Goal: Complete application form

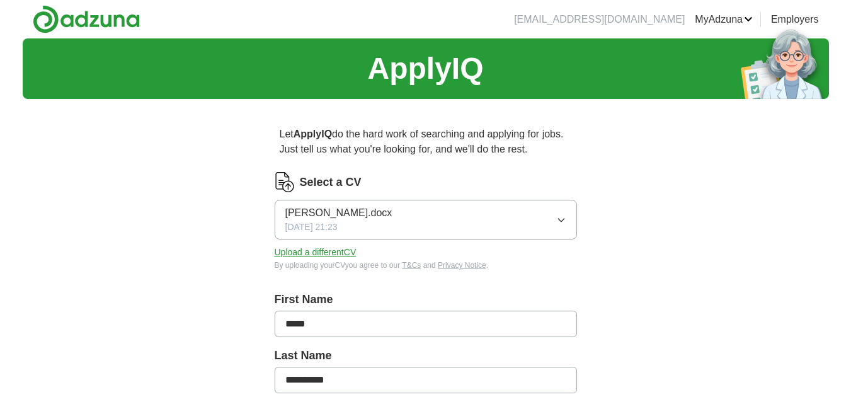
click at [442, 222] on button "[PERSON_NAME].docx [DATE] 21:23" at bounding box center [426, 220] width 302 height 40
click at [338, 254] on button "Upload a different CV" at bounding box center [316, 252] width 82 height 13
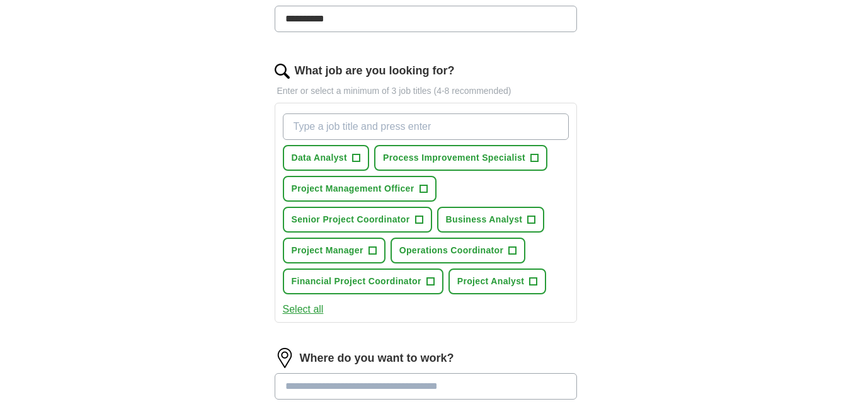
scroll to position [378, 0]
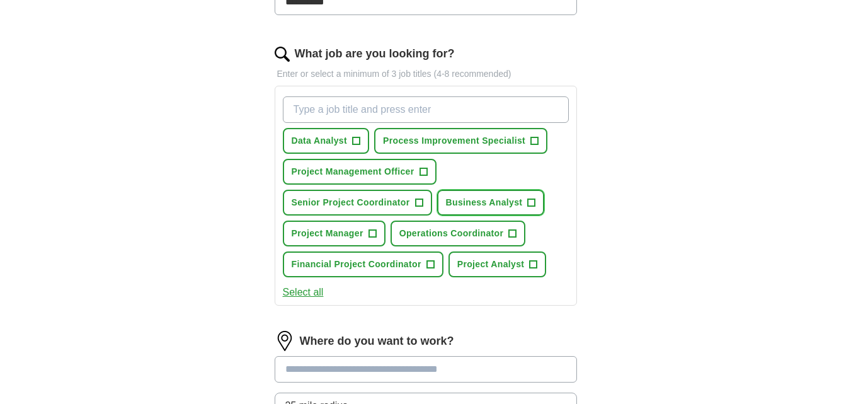
click at [482, 199] on span "Business Analyst" at bounding box center [484, 202] width 77 height 13
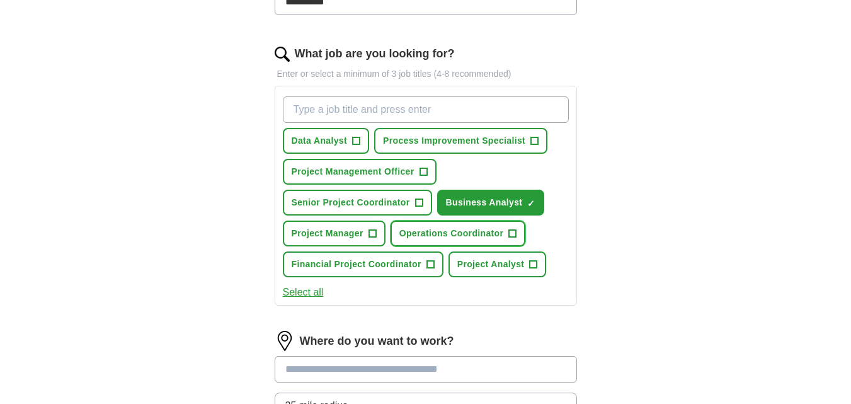
click at [462, 232] on span "Operations Coordinator" at bounding box center [451, 233] width 105 height 13
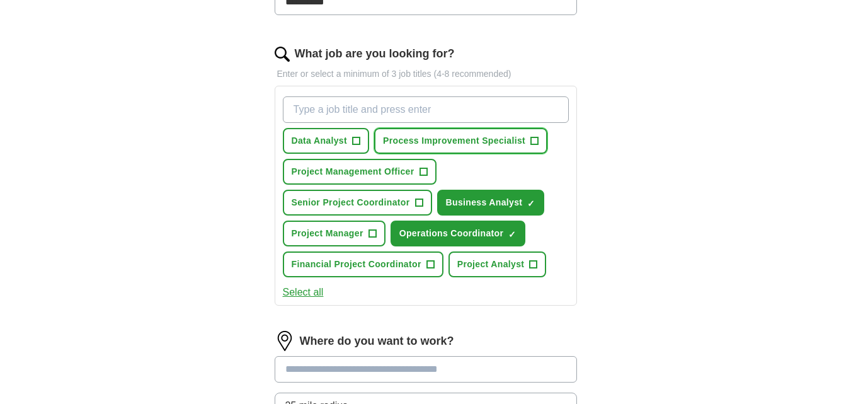
click at [444, 142] on span "Process Improvement Specialist" at bounding box center [454, 140] width 142 height 13
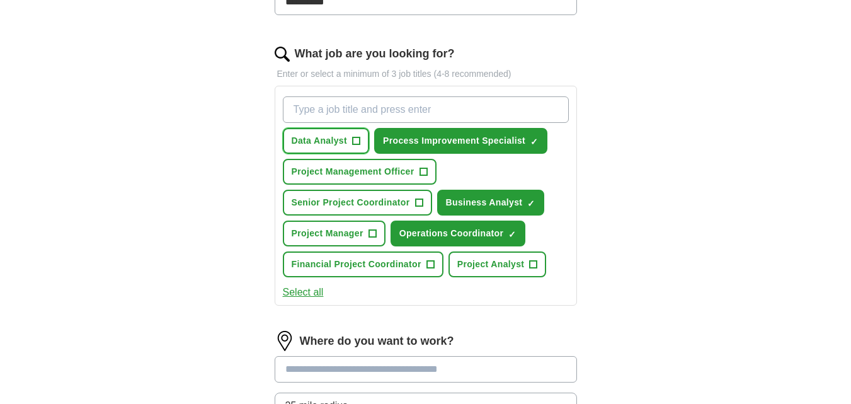
drag, startPoint x: 335, startPoint y: 142, endPoint x: 350, endPoint y: 146, distance: 15.6
click at [336, 141] on span "Data Analyst" at bounding box center [320, 140] width 56 height 13
click at [484, 261] on span "Project Analyst" at bounding box center [490, 264] width 67 height 13
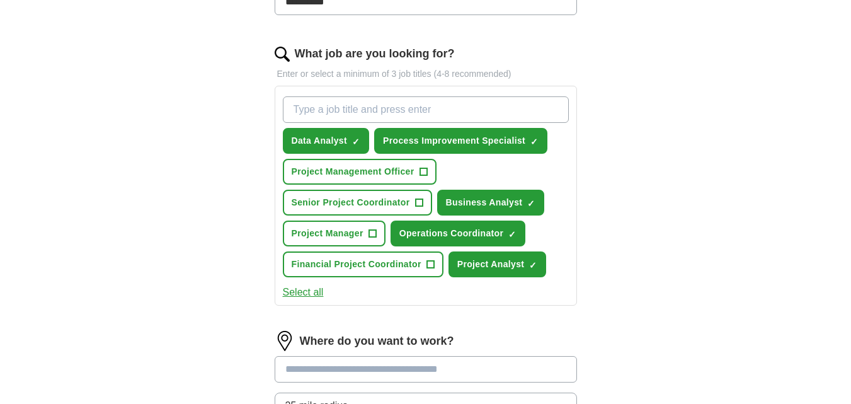
click at [322, 289] on button "Select all" at bounding box center [303, 292] width 41 height 15
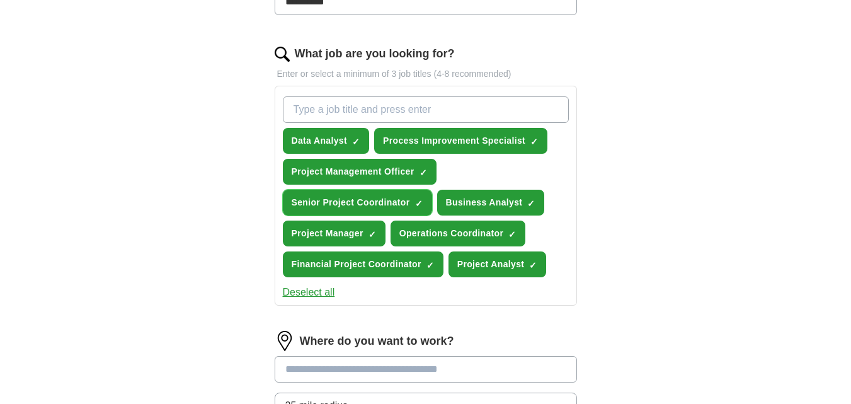
click at [342, 208] on span "Senior Project Coordinator" at bounding box center [351, 202] width 118 height 13
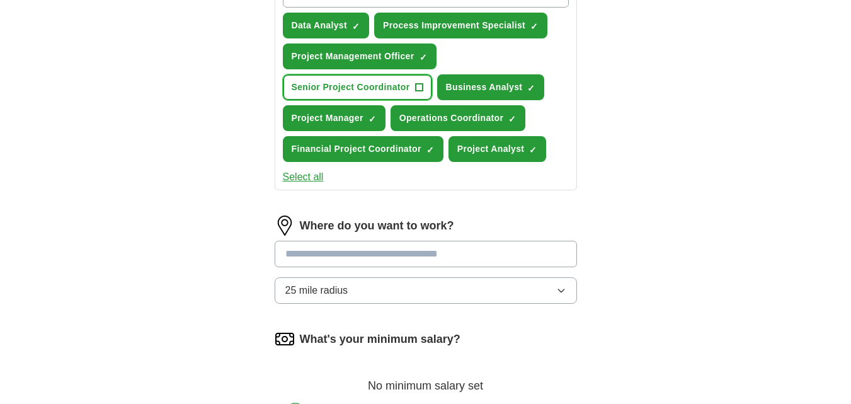
scroll to position [504, 0]
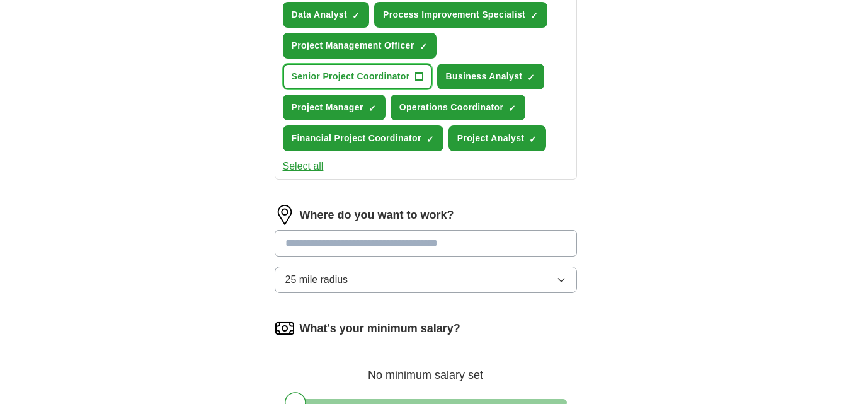
click at [354, 68] on button "Senior Project Coordinator +" at bounding box center [357, 77] width 149 height 26
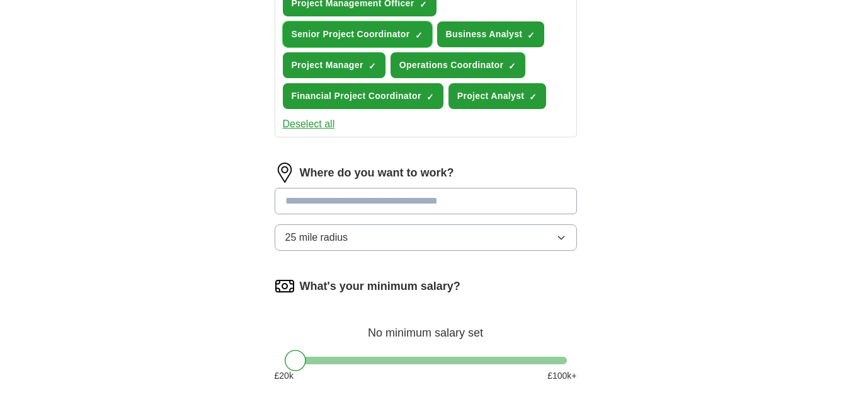
scroll to position [567, 0]
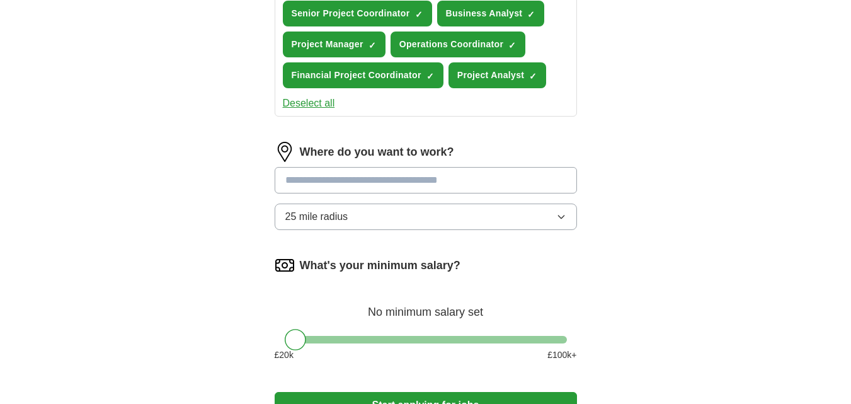
click at [386, 181] on input at bounding box center [426, 180] width 302 height 26
click at [397, 173] on input at bounding box center [426, 180] width 302 height 26
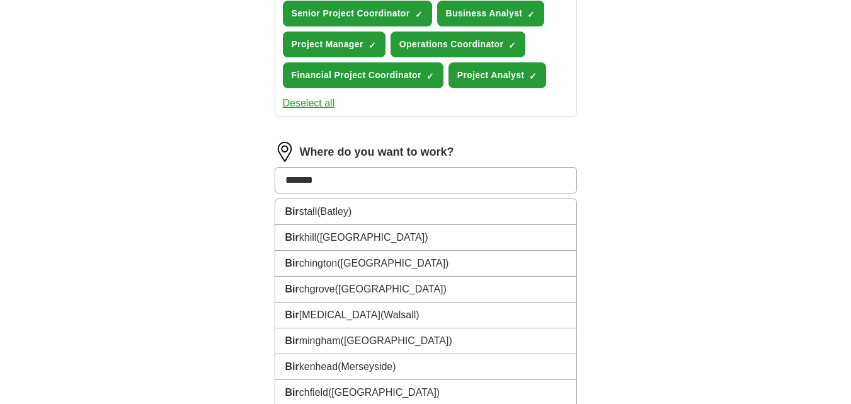
type input "********"
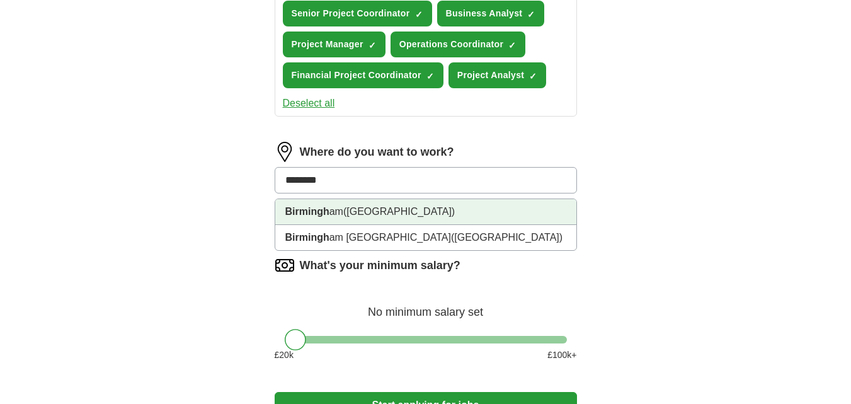
click at [382, 209] on span "([GEOGRAPHIC_DATA])" at bounding box center [398, 211] width 111 height 11
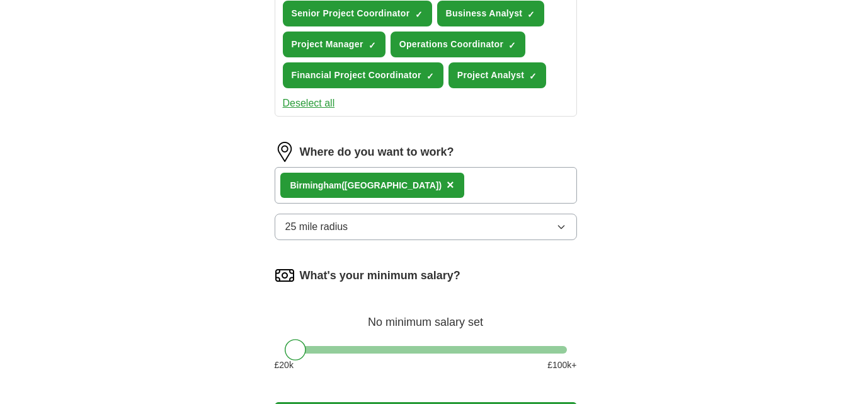
click at [355, 224] on button "25 mile radius" at bounding box center [426, 227] width 302 height 26
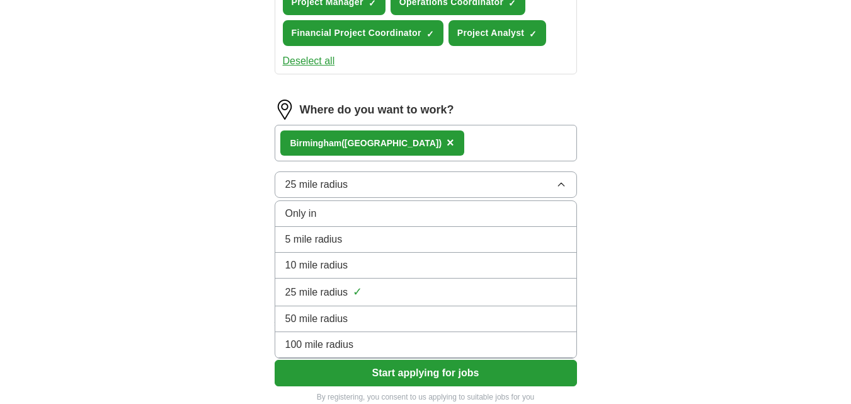
scroll to position [630, 0]
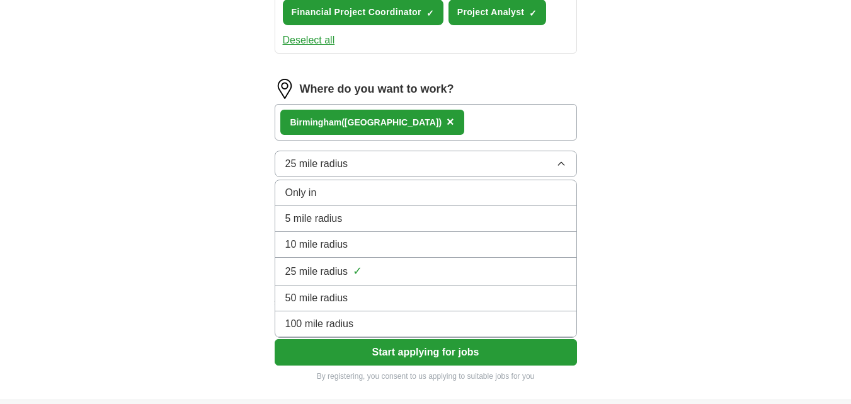
click at [350, 297] on div "50 mile radius" at bounding box center [425, 297] width 281 height 15
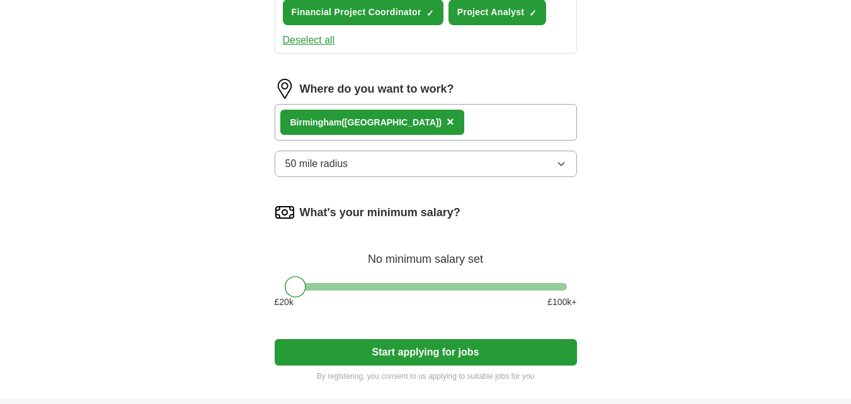
click at [381, 161] on button "50 mile radius" at bounding box center [426, 164] width 302 height 26
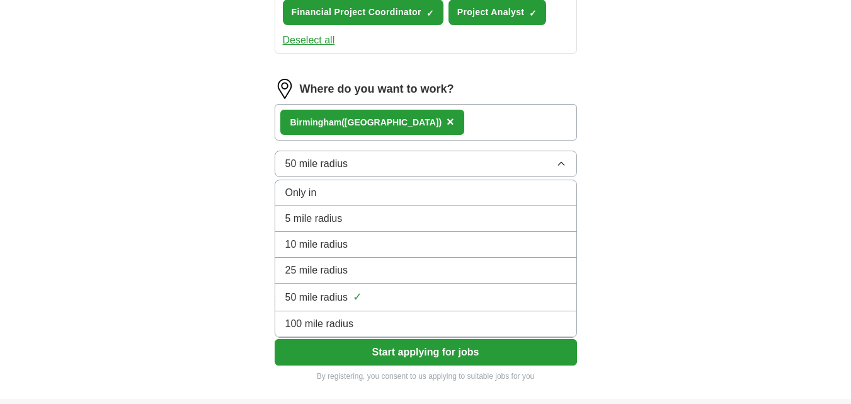
click at [360, 266] on div "25 mile radius" at bounding box center [425, 270] width 281 height 15
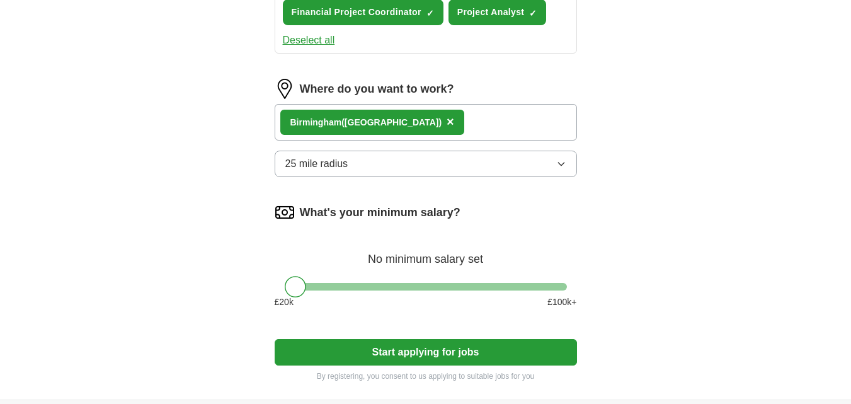
click at [382, 166] on button "25 mile radius" at bounding box center [426, 164] width 302 height 26
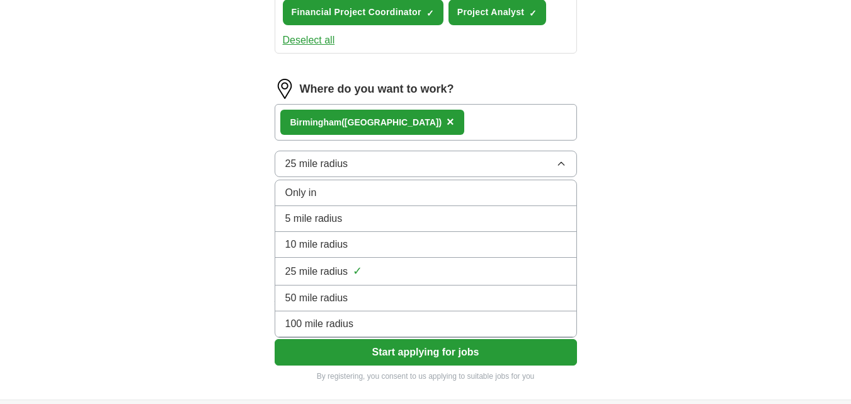
click at [358, 292] on div "50 mile radius" at bounding box center [425, 297] width 281 height 15
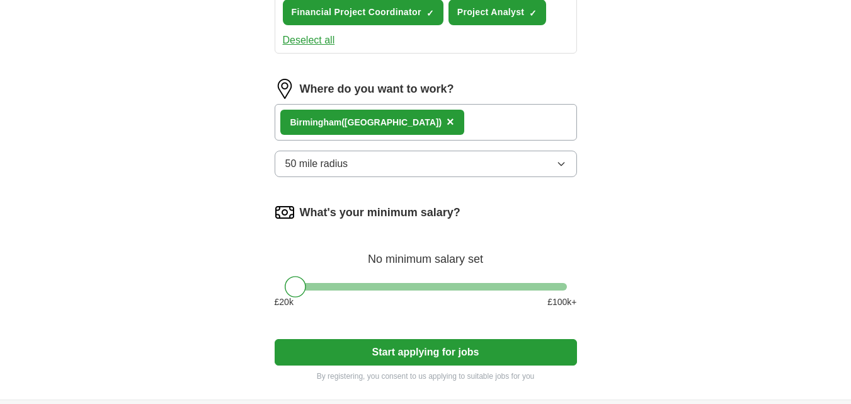
click at [445, 355] on button "Start applying for jobs" at bounding box center [426, 352] width 302 height 26
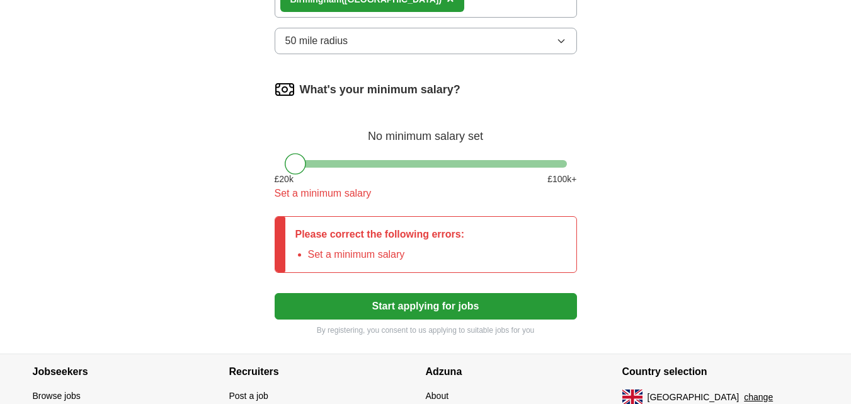
scroll to position [756, 0]
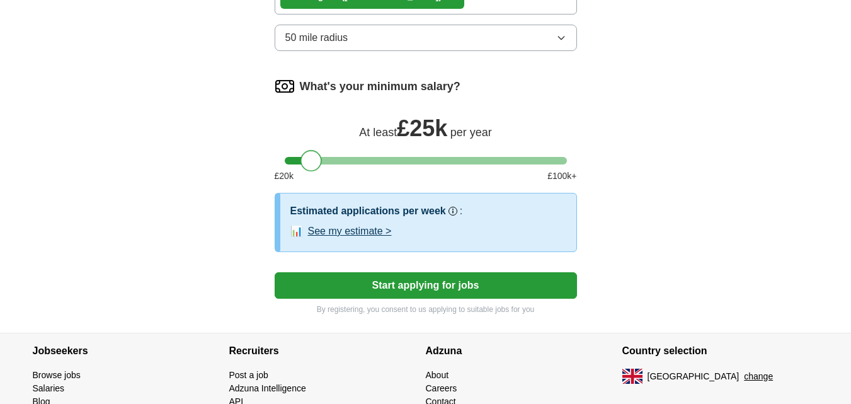
drag, startPoint x: 295, startPoint y: 161, endPoint x: 311, endPoint y: 167, distance: 17.0
click at [311, 167] on div at bounding box center [310, 160] width 21 height 21
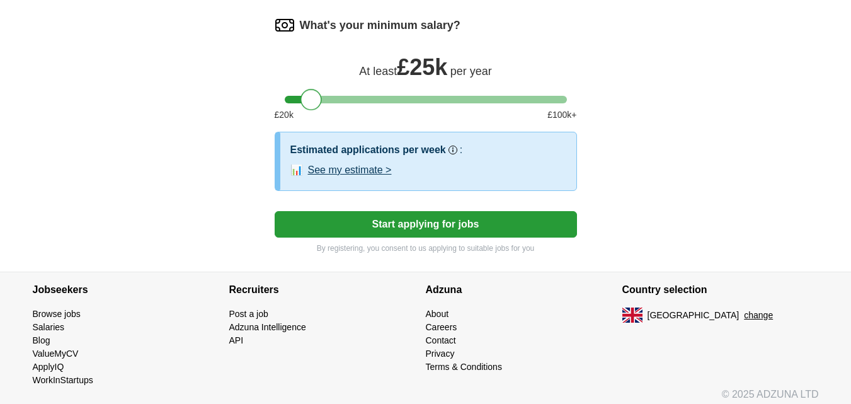
scroll to position [825, 0]
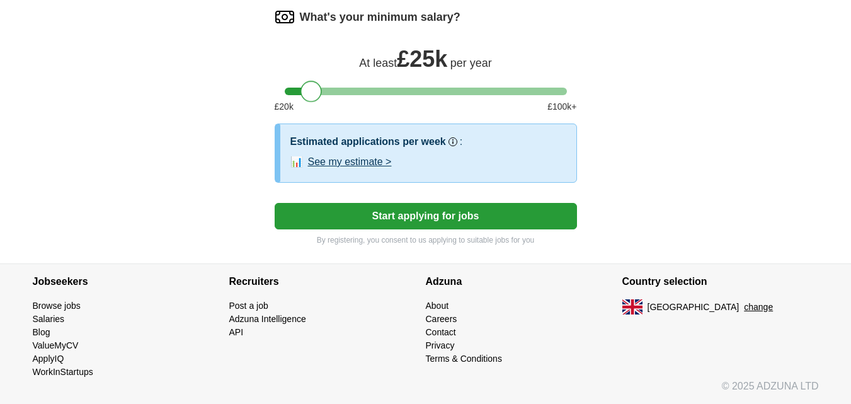
click at [456, 209] on button "Start applying for jobs" at bounding box center [426, 216] width 302 height 26
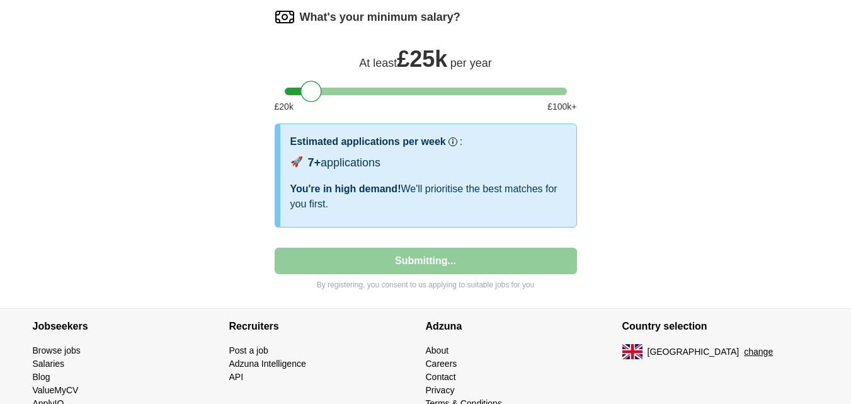
select select "**"
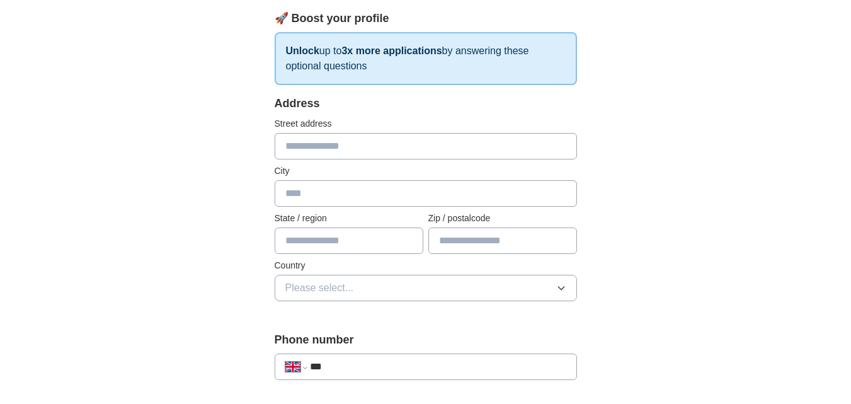
scroll to position [189, 0]
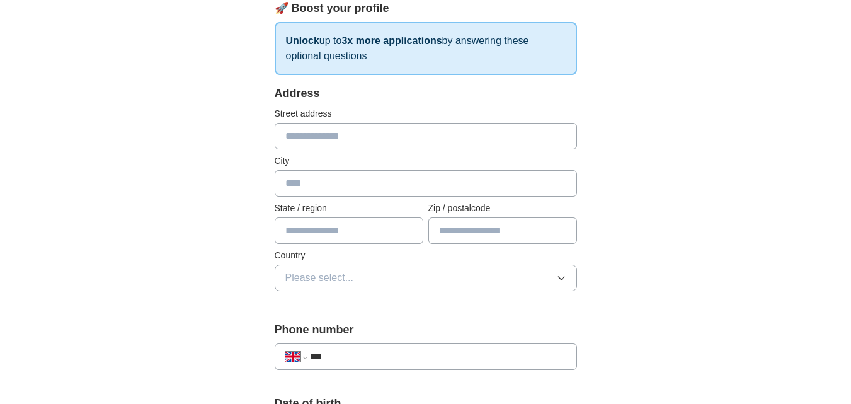
click at [348, 145] on input "text" at bounding box center [426, 136] width 302 height 26
type input "**********"
type input "******"
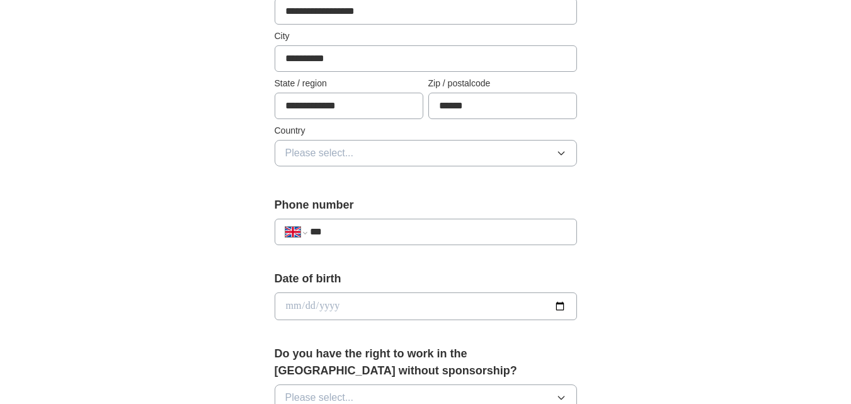
scroll to position [315, 0]
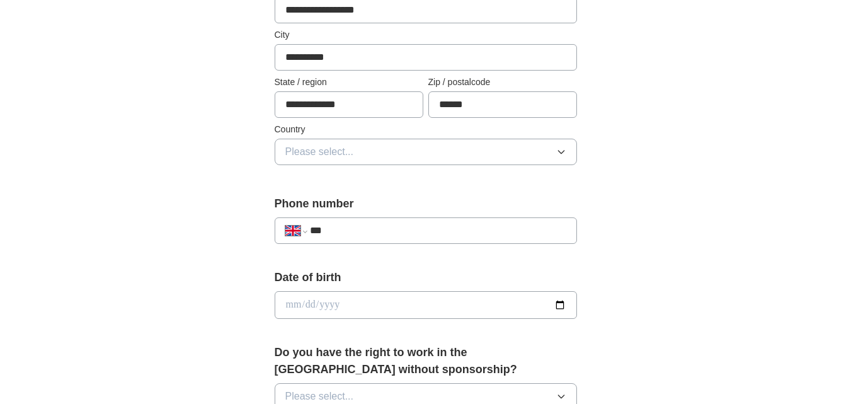
click at [351, 154] on span "Please select..." at bounding box center [319, 151] width 69 height 15
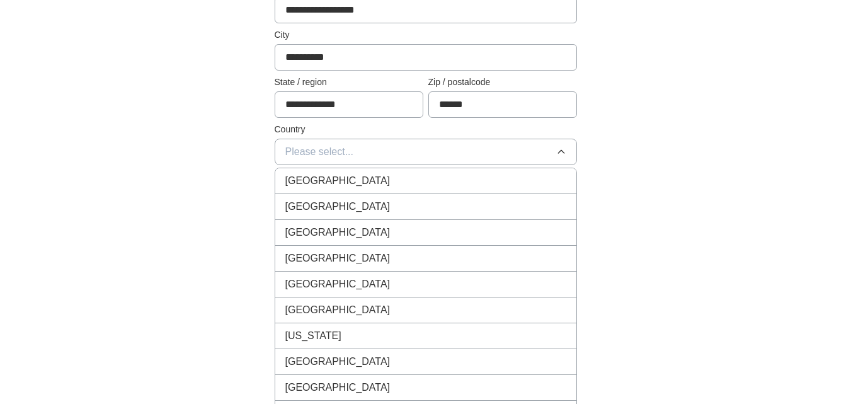
click at [352, 177] on span "[GEOGRAPHIC_DATA]" at bounding box center [337, 180] width 105 height 15
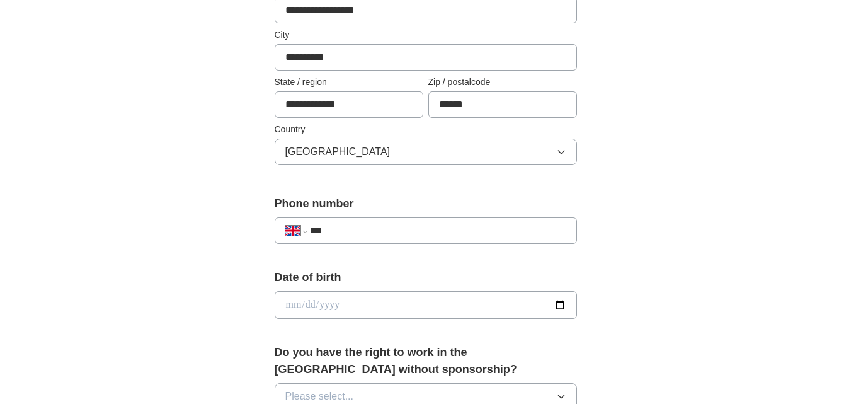
click at [351, 232] on input "***" at bounding box center [438, 230] width 256 height 15
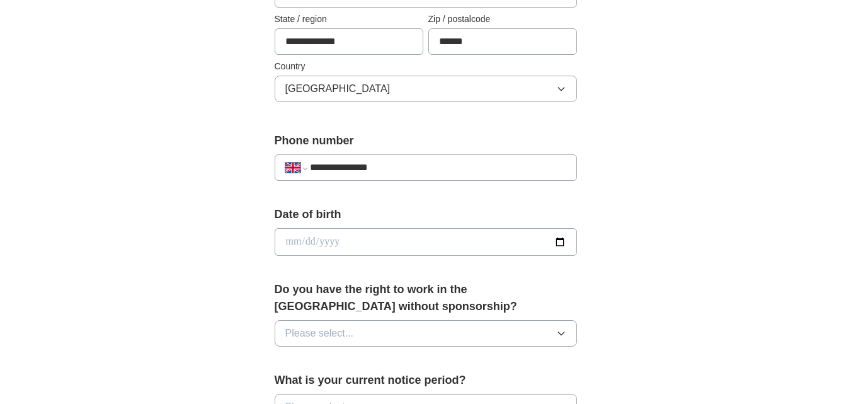
type input "**********"
click at [283, 240] on input "date" at bounding box center [426, 242] width 302 height 28
type input "**********"
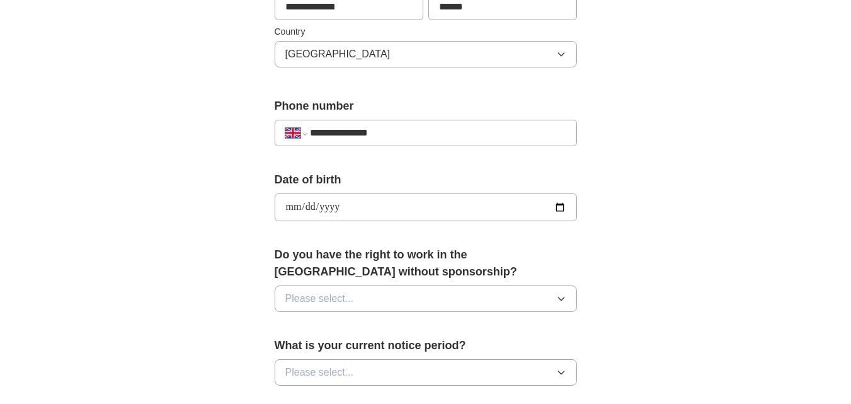
scroll to position [441, 0]
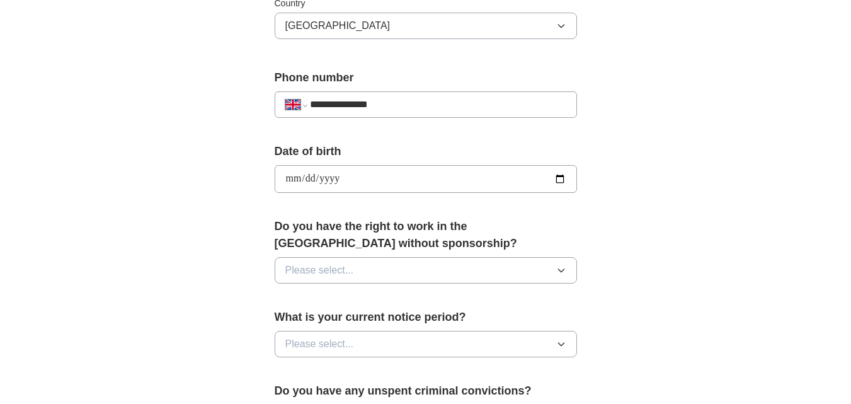
click at [431, 261] on button "Please select..." at bounding box center [426, 270] width 302 height 26
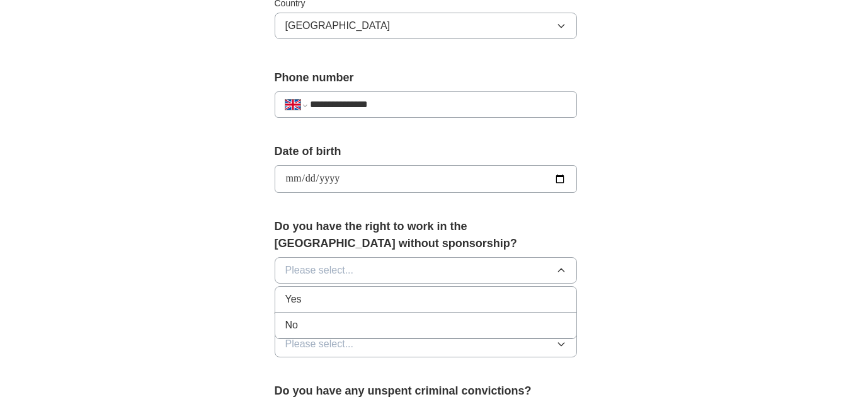
click at [355, 294] on div "Yes" at bounding box center [425, 299] width 281 height 15
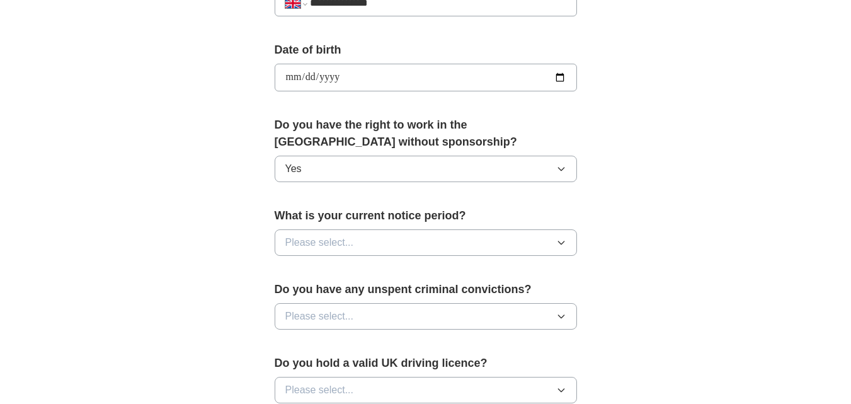
scroll to position [567, 0]
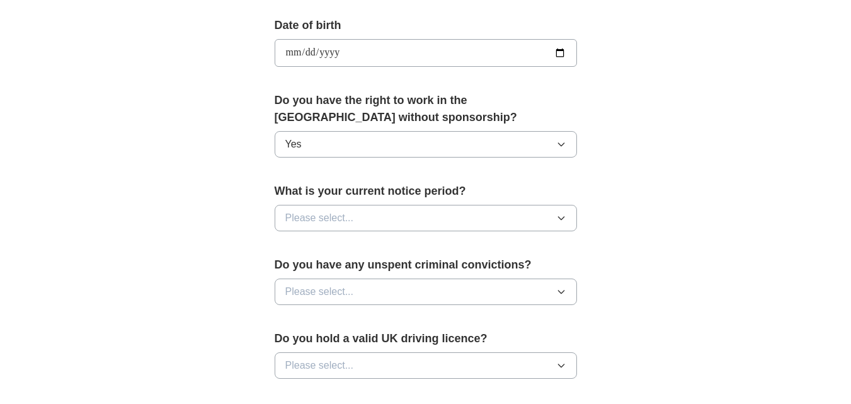
click at [385, 217] on button "Please select..." at bounding box center [426, 218] width 302 height 26
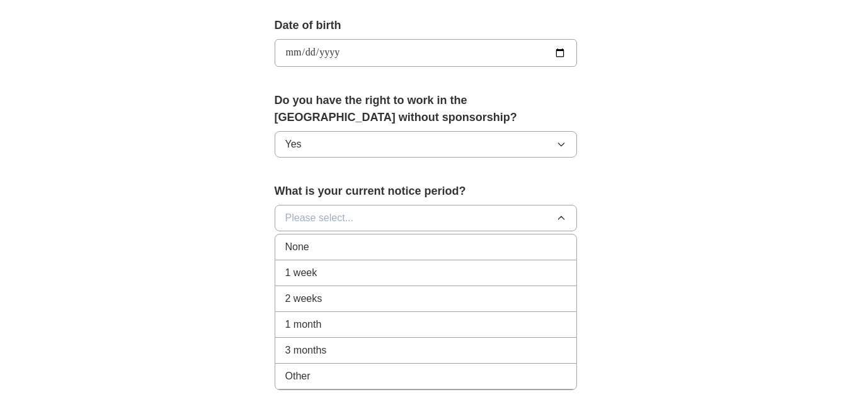
click at [338, 294] on div "2 weeks" at bounding box center [425, 298] width 281 height 15
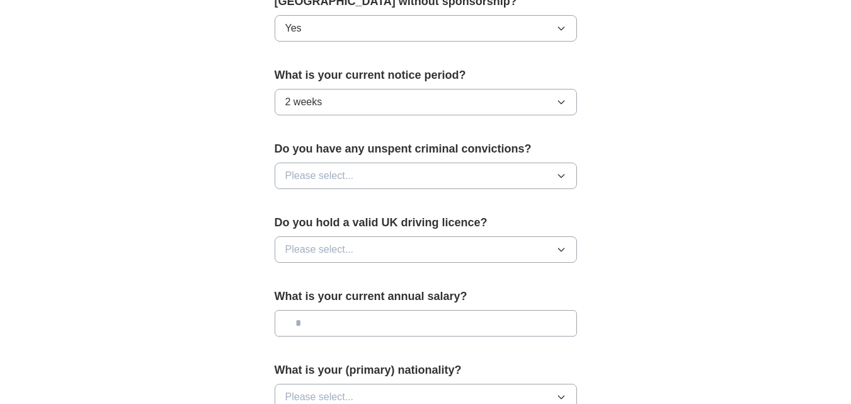
scroll to position [693, 0]
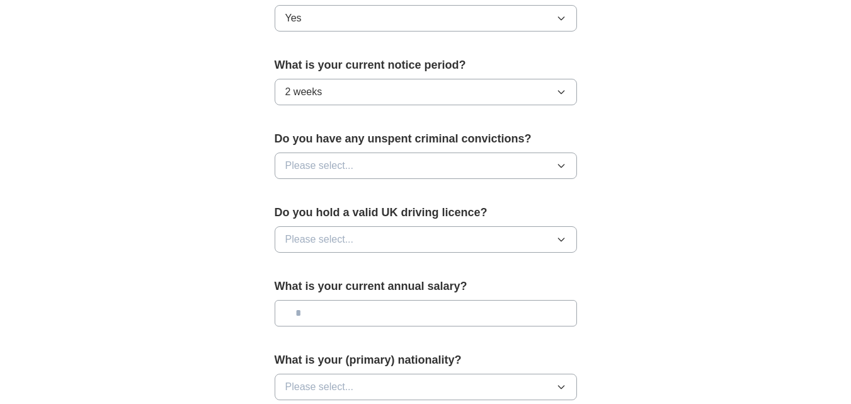
click at [409, 167] on button "Please select..." at bounding box center [426, 165] width 302 height 26
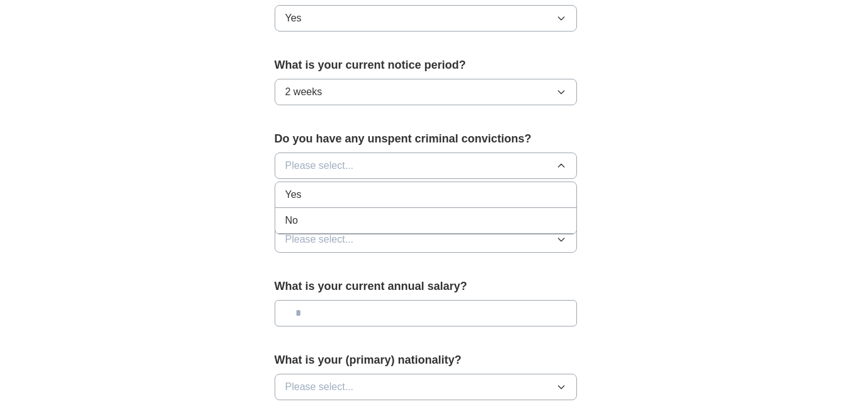
click at [348, 226] on div "No" at bounding box center [425, 220] width 281 height 15
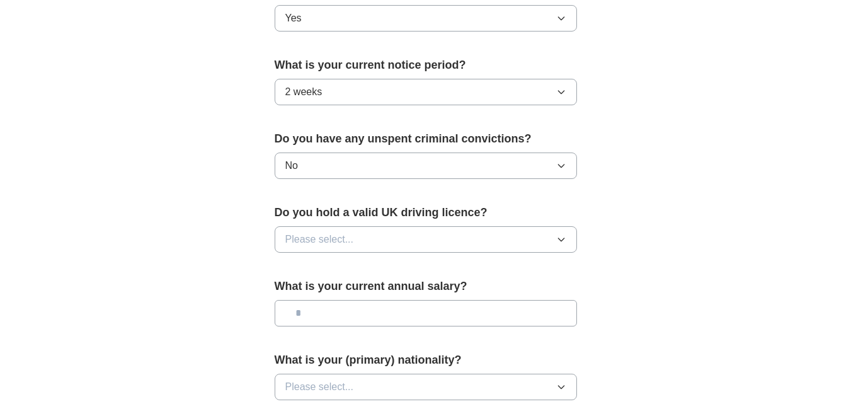
click at [358, 241] on button "Please select..." at bounding box center [426, 239] width 302 height 26
click at [341, 289] on div "No" at bounding box center [425, 294] width 281 height 15
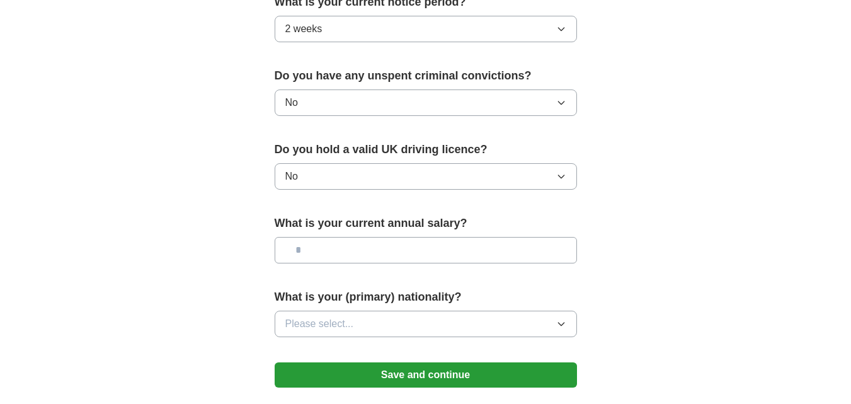
click at [376, 248] on input "text" at bounding box center [426, 250] width 302 height 26
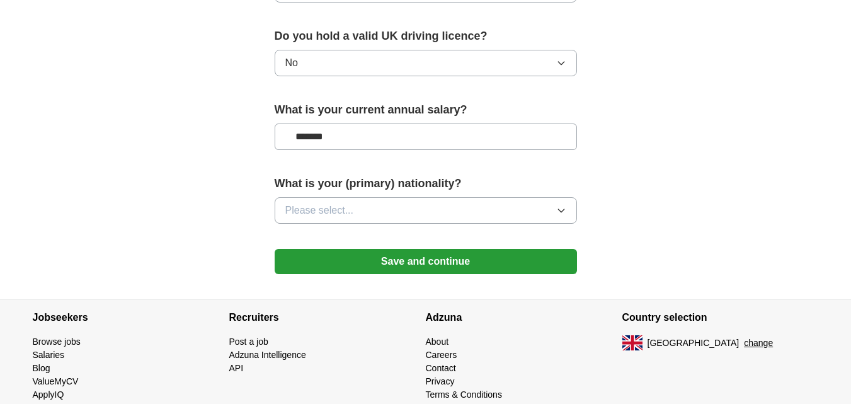
scroll to position [882, 0]
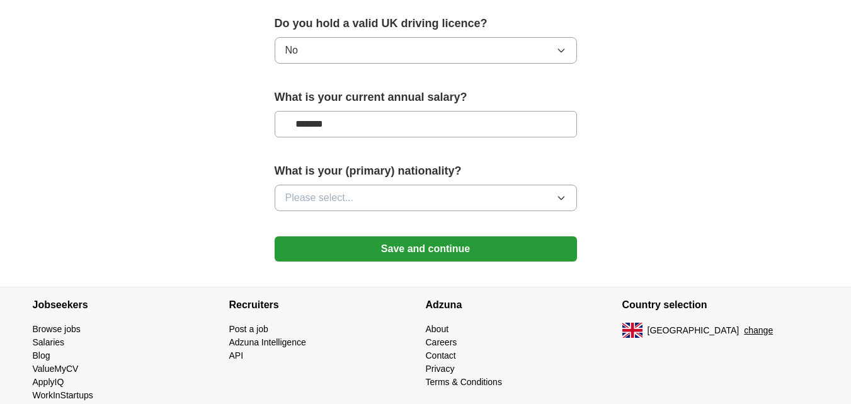
type input "*******"
click at [392, 200] on button "Please select..." at bounding box center [426, 198] width 302 height 26
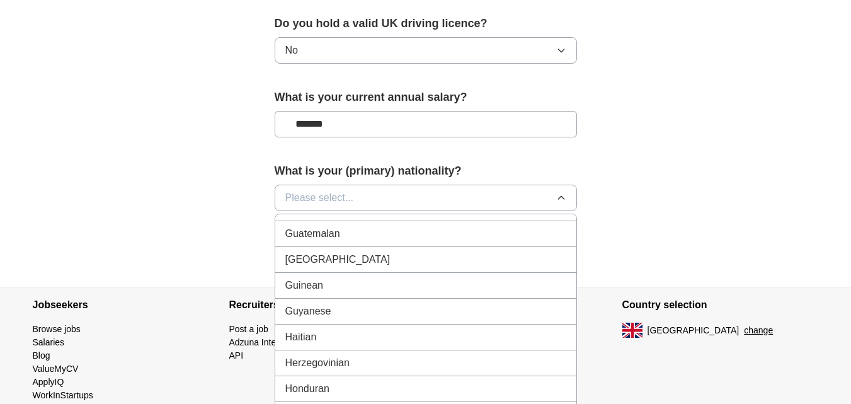
scroll to position [2016, 0]
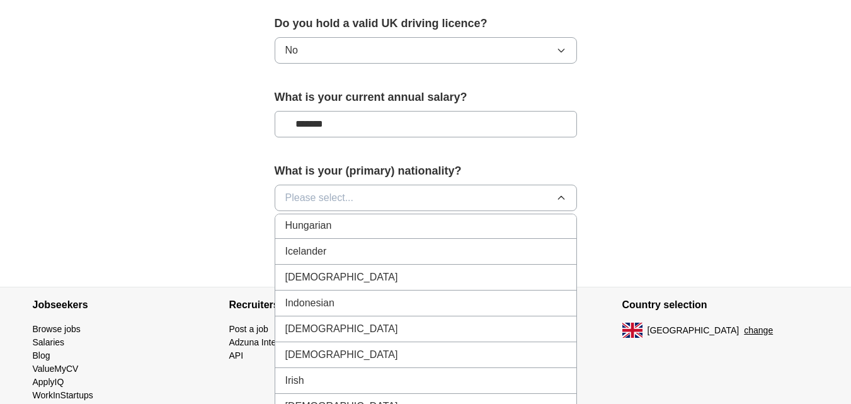
click at [345, 331] on div "[DEMOGRAPHIC_DATA]" at bounding box center [425, 328] width 281 height 15
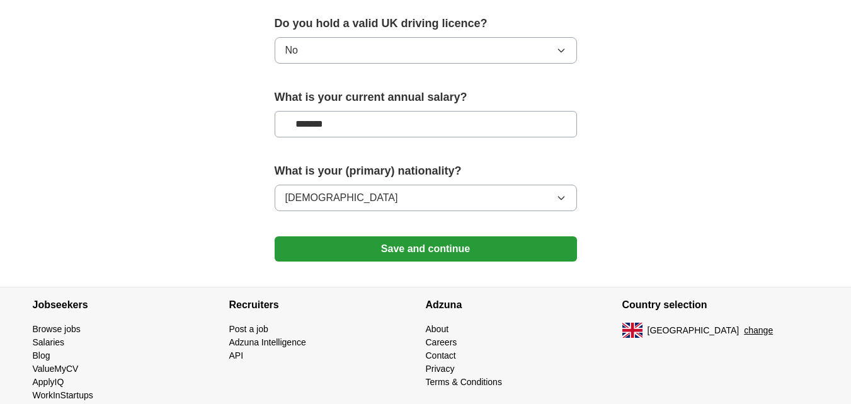
click at [416, 253] on button "Save and continue" at bounding box center [426, 248] width 302 height 25
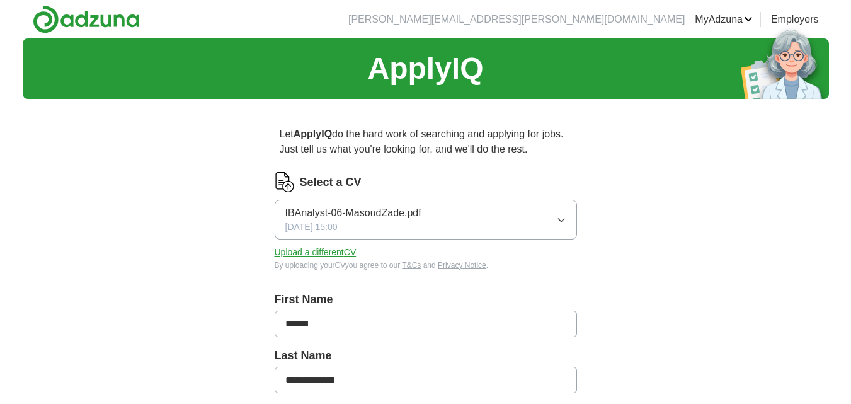
click at [316, 214] on span "IBAnalyst-06-MasoudZade.pdf" at bounding box center [353, 212] width 136 height 15
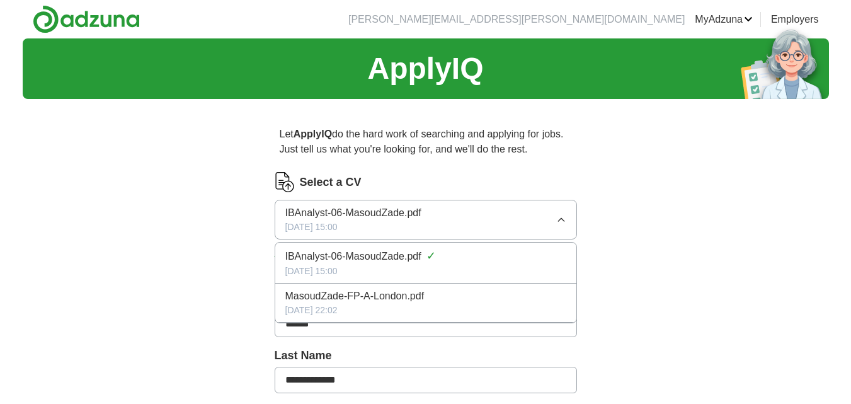
click at [338, 259] on span "IBAnalyst-06-MasoudZade.pdf" at bounding box center [353, 256] width 136 height 15
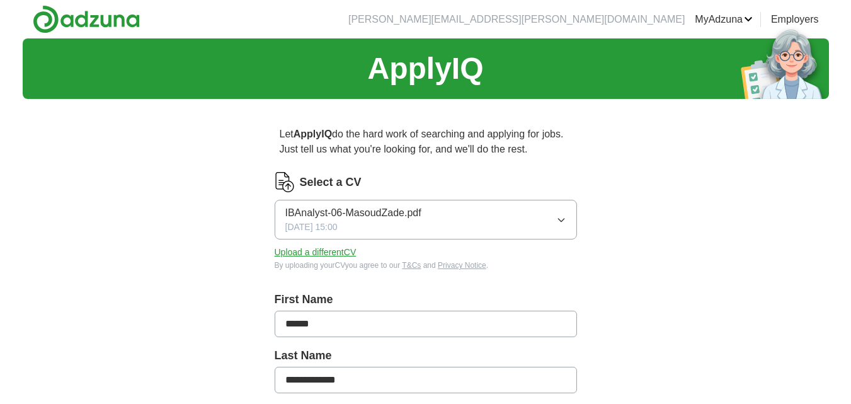
click at [318, 207] on span "IBAnalyst-06-MasoudZade.pdf" at bounding box center [353, 212] width 136 height 15
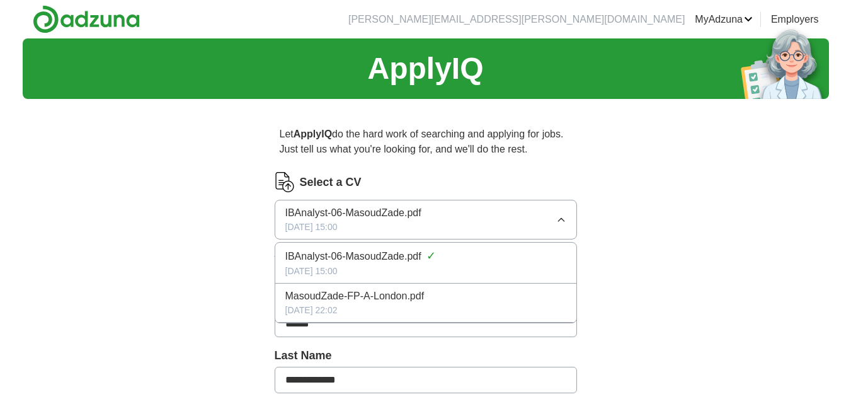
click at [417, 260] on span "IBAnalyst-06-MasoudZade.pdf" at bounding box center [353, 256] width 136 height 15
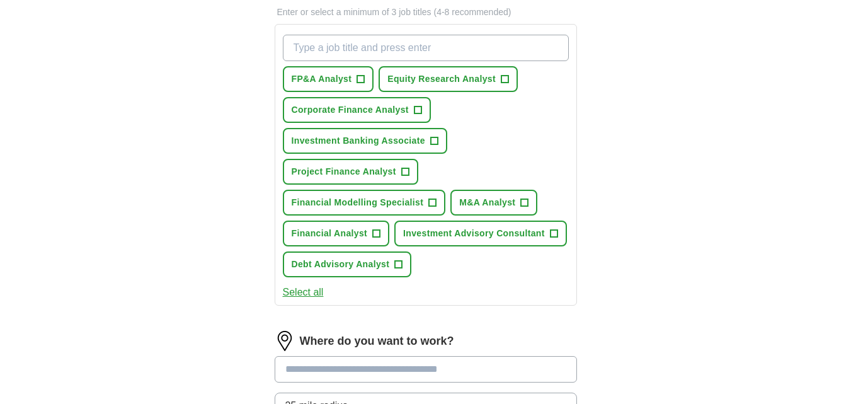
scroll to position [441, 0]
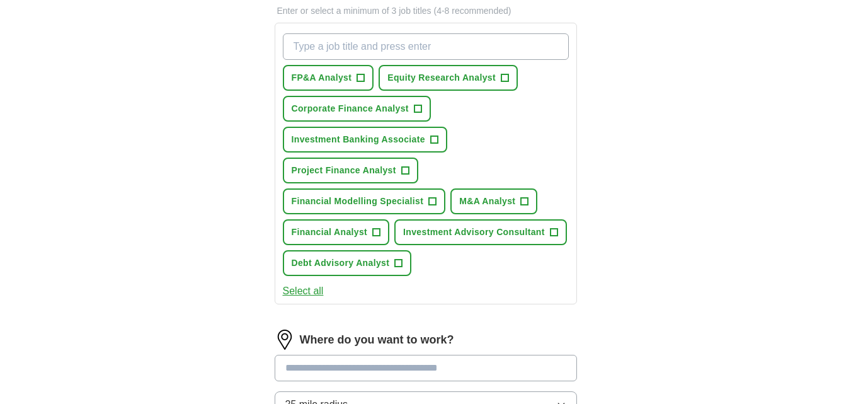
click at [317, 289] on button "Select all" at bounding box center [303, 290] width 41 height 15
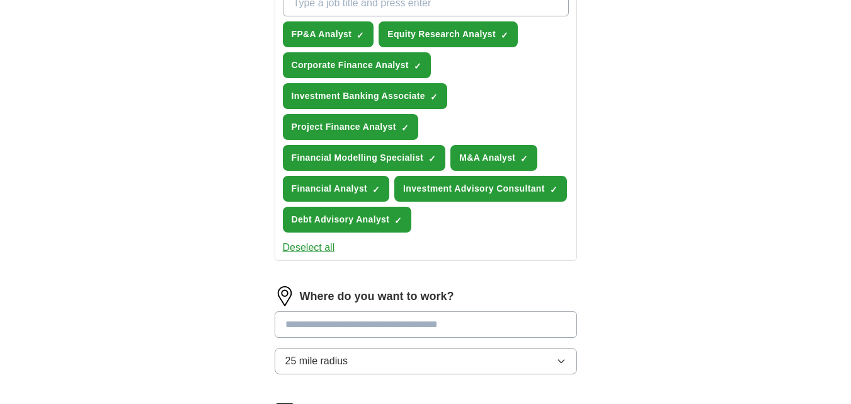
scroll to position [567, 0]
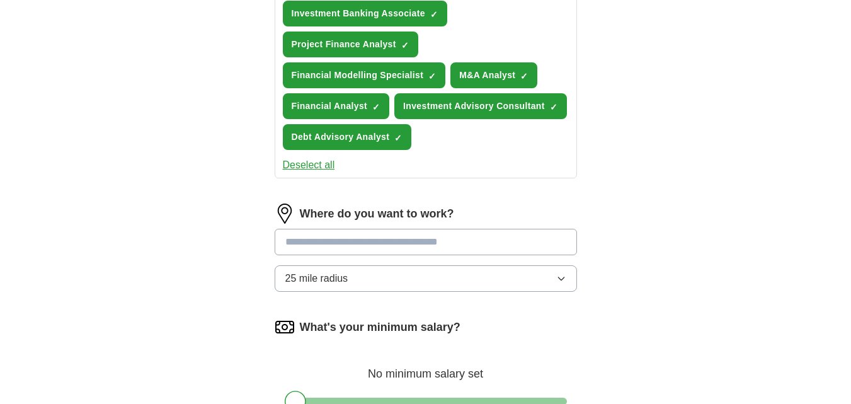
click at [394, 242] on input at bounding box center [426, 242] width 302 height 26
type input "****"
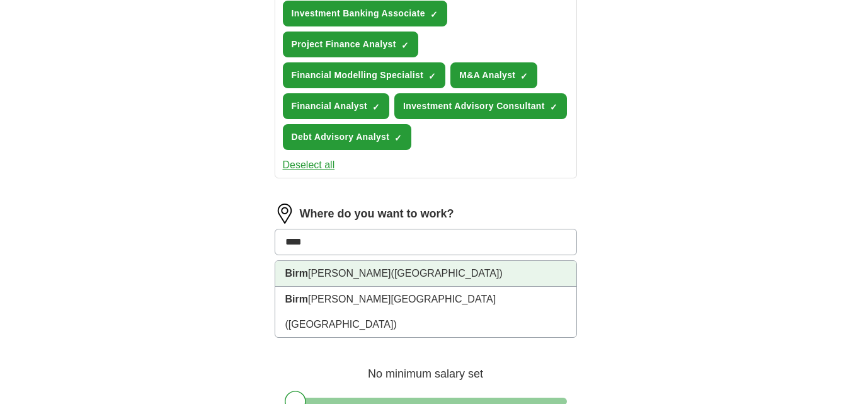
click at [399, 273] on span "([GEOGRAPHIC_DATA])" at bounding box center [446, 273] width 111 height 11
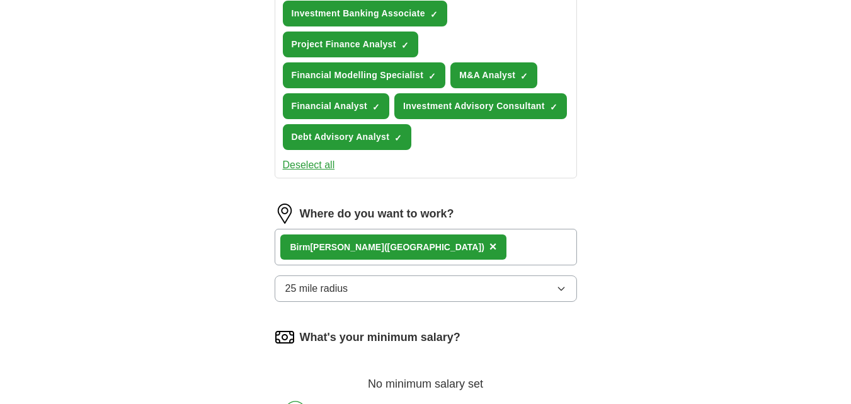
click at [356, 290] on button "25 mile radius" at bounding box center [426, 288] width 302 height 26
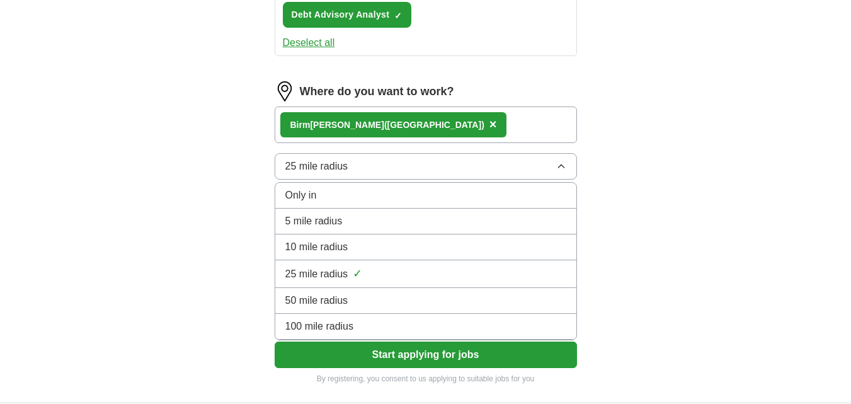
scroll to position [693, 0]
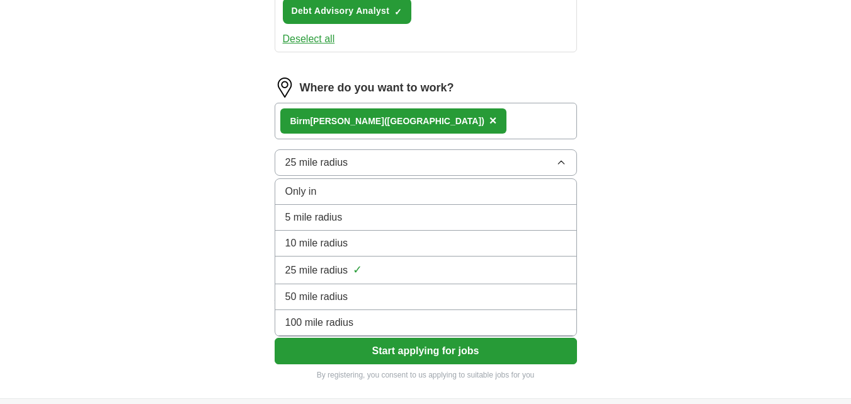
drag, startPoint x: 353, startPoint y: 294, endPoint x: 359, endPoint y: 299, distance: 7.7
click at [353, 294] on div "50 mile radius" at bounding box center [425, 296] width 281 height 15
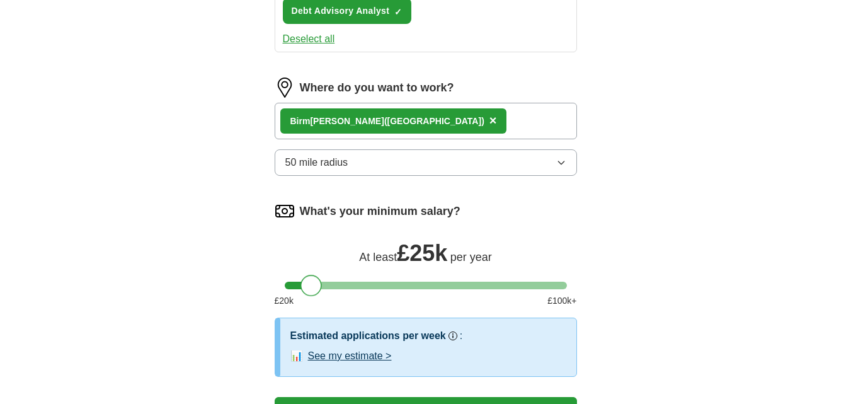
drag, startPoint x: 295, startPoint y: 282, endPoint x: 311, endPoint y: 287, distance: 16.4
click at [311, 287] on div at bounding box center [310, 285] width 21 height 21
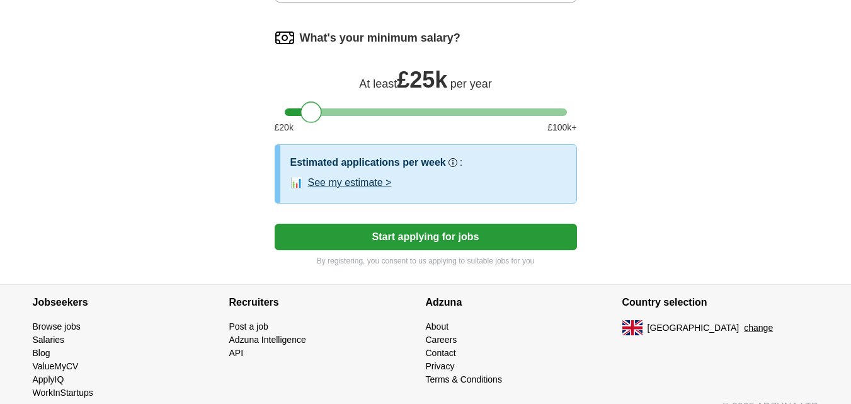
scroll to position [882, 0]
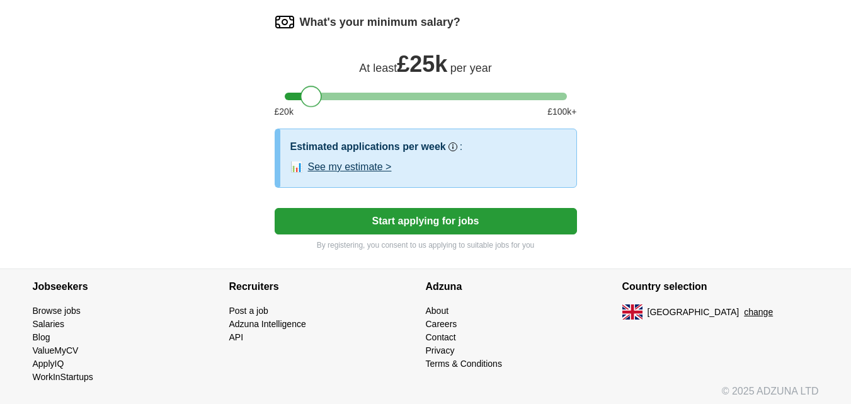
click at [413, 225] on button "Start applying for jobs" at bounding box center [426, 221] width 302 height 26
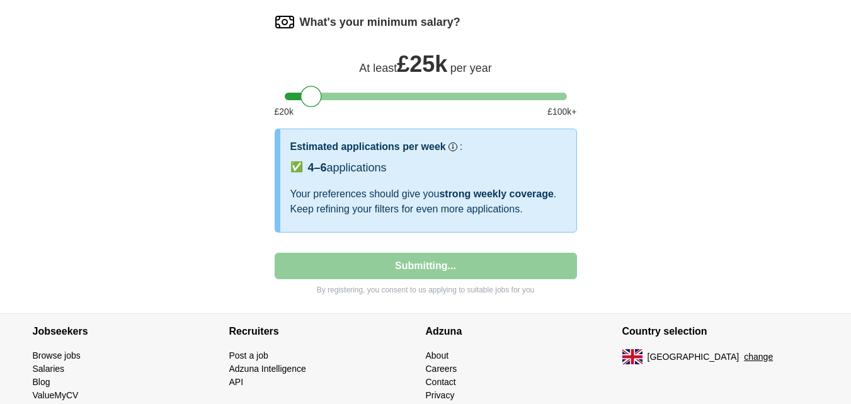
select select "**"
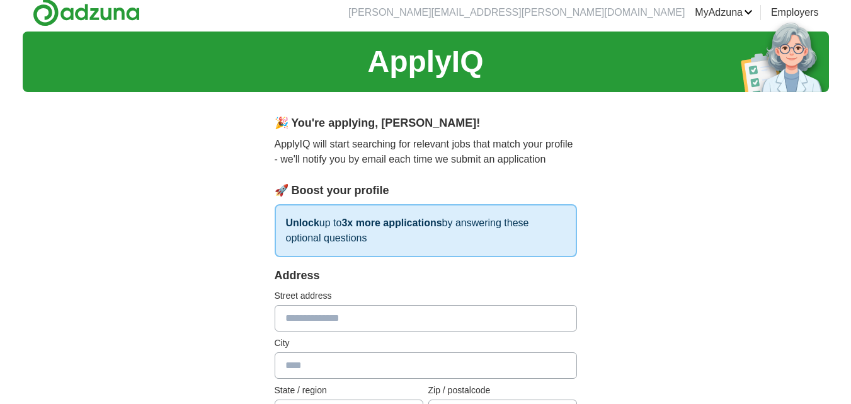
scroll to position [0, 0]
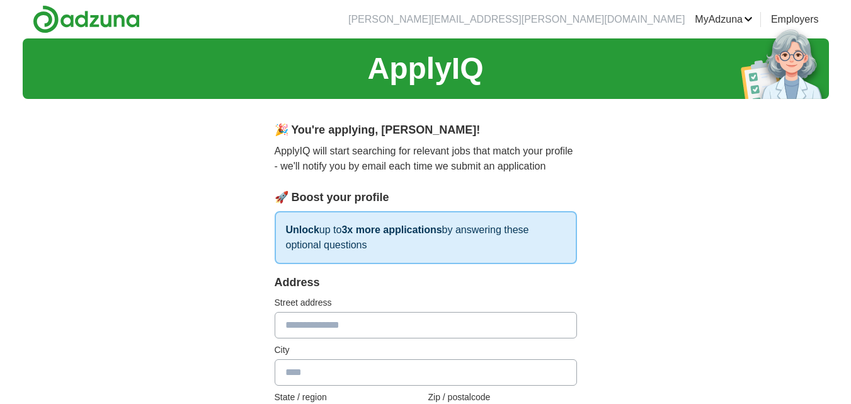
click at [345, 326] on input "text" at bounding box center [426, 325] width 302 height 26
type input "**********"
type input "******"
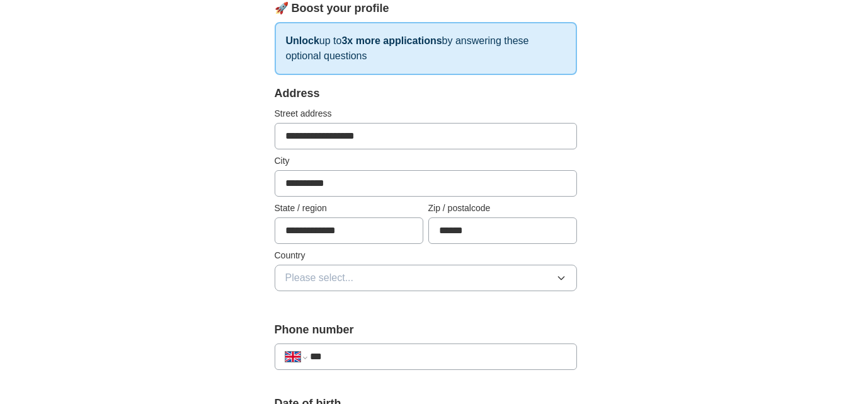
scroll to position [252, 0]
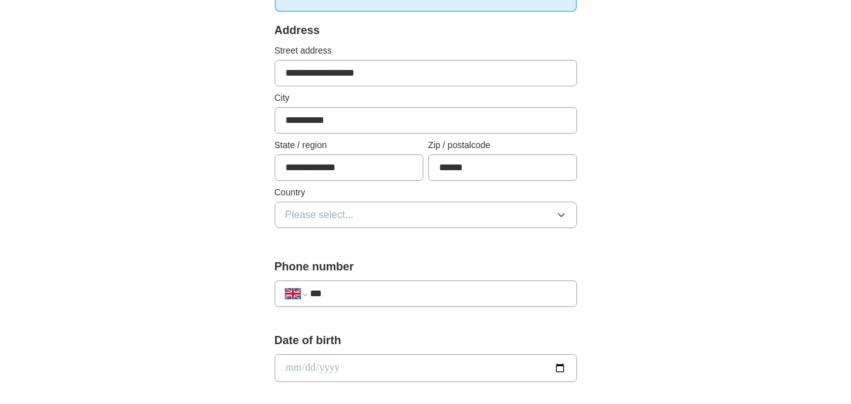
click at [389, 217] on button "Please select..." at bounding box center [426, 215] width 302 height 26
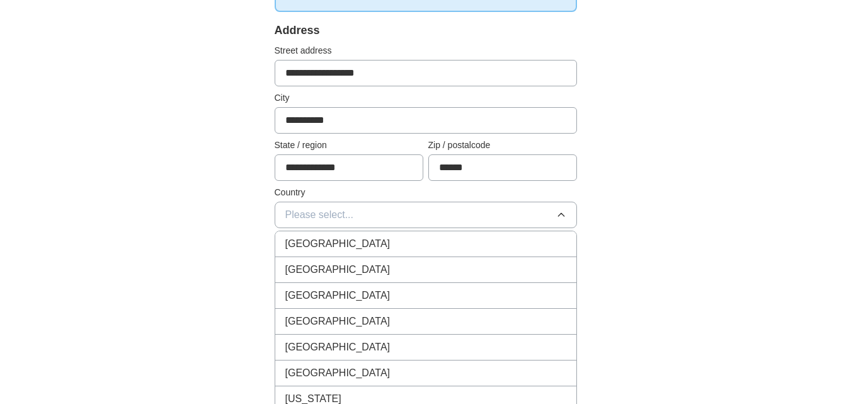
click at [365, 244] on div "[GEOGRAPHIC_DATA]" at bounding box center [425, 243] width 281 height 15
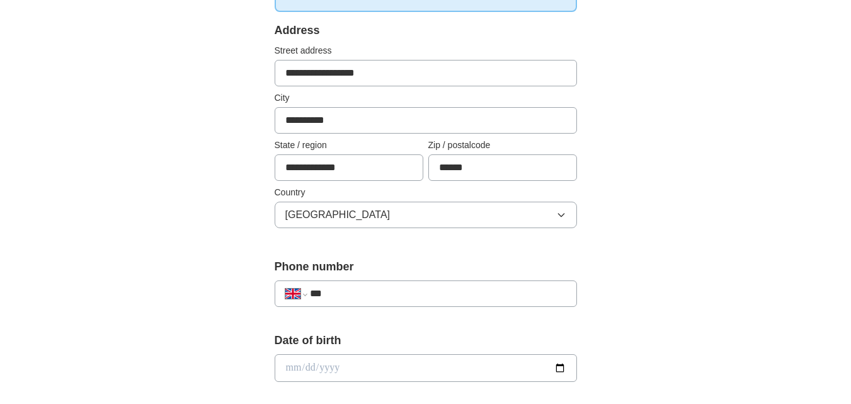
click at [358, 296] on input "***" at bounding box center [438, 293] width 256 height 15
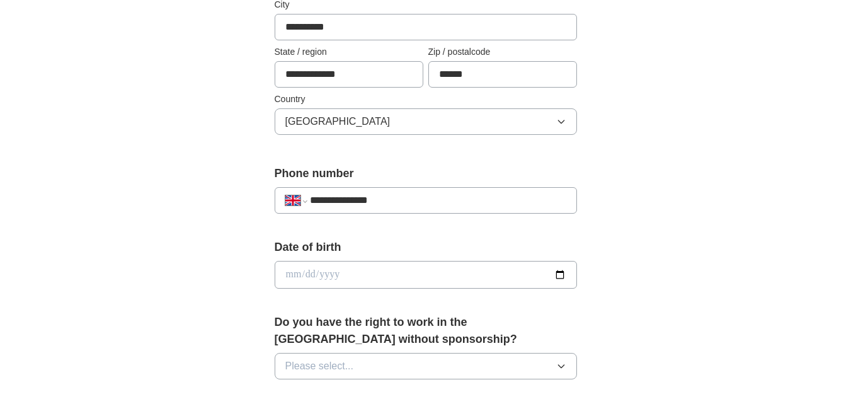
scroll to position [378, 0]
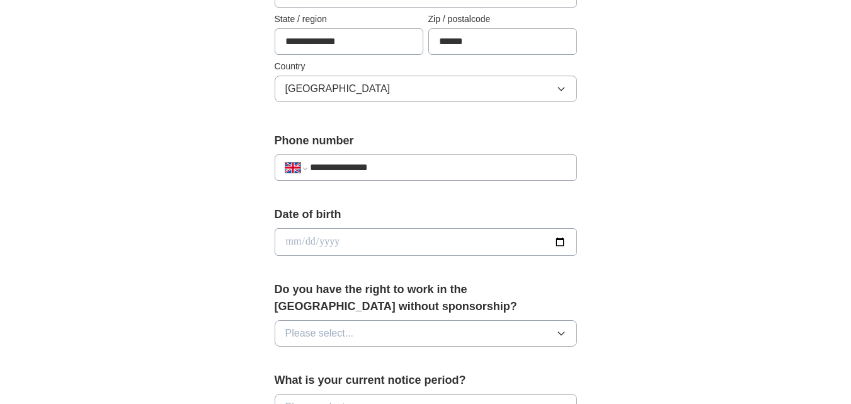
type input "**********"
click at [377, 241] on input "date" at bounding box center [426, 242] width 302 height 28
click at [561, 243] on input "date" at bounding box center [426, 242] width 302 height 28
click at [291, 242] on input "date" at bounding box center [426, 242] width 302 height 28
type input "**********"
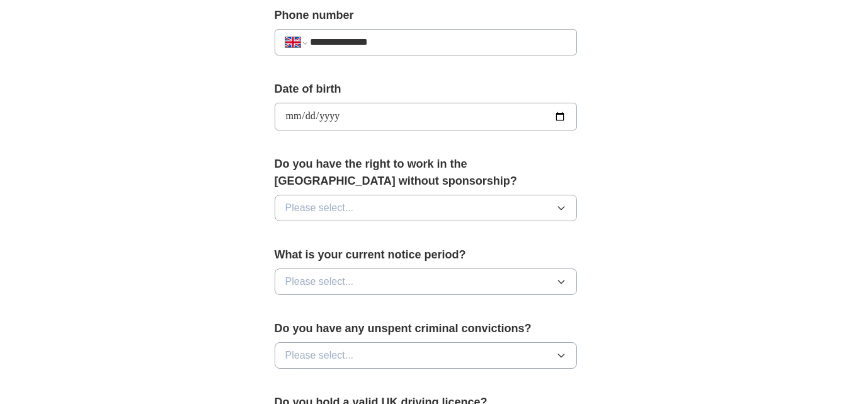
scroll to position [504, 0]
click at [347, 218] on button "Please select..." at bounding box center [426, 207] width 302 height 26
click at [336, 237] on div "Yes" at bounding box center [425, 236] width 281 height 15
click at [379, 273] on button "Please select..." at bounding box center [426, 281] width 302 height 26
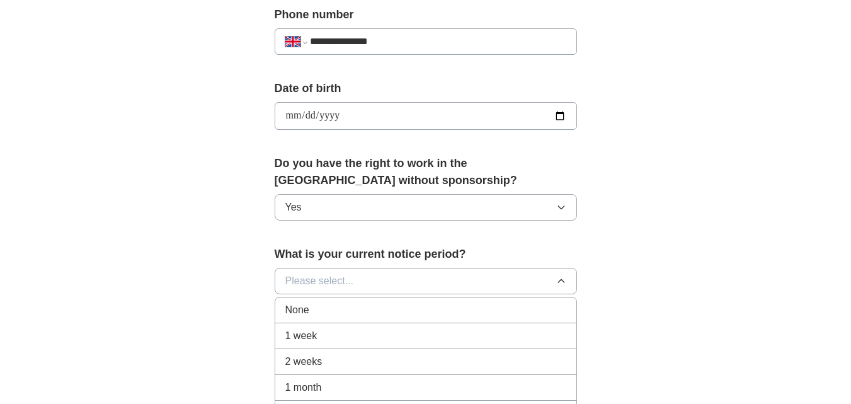
click at [314, 357] on span "2 weeks" at bounding box center [303, 361] width 37 height 15
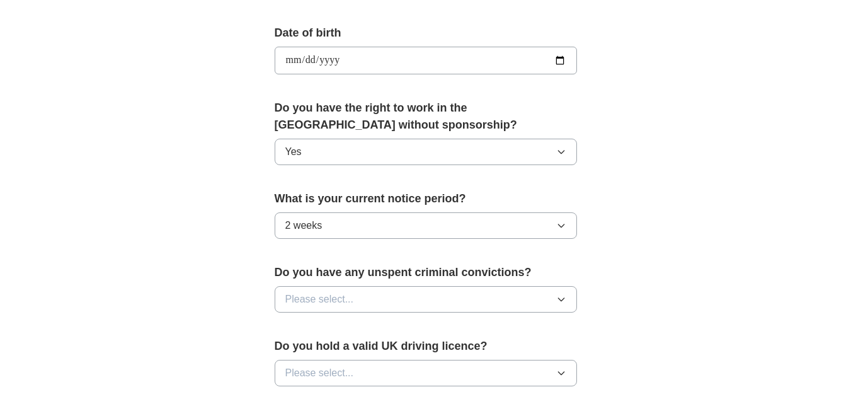
scroll to position [630, 0]
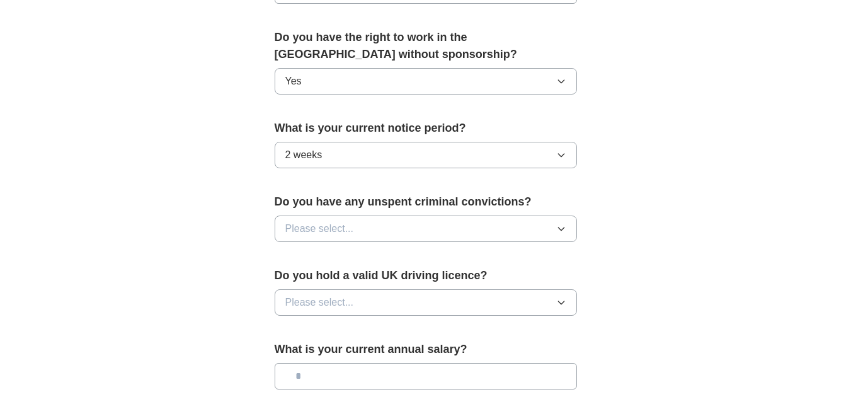
drag, startPoint x: 378, startPoint y: 221, endPoint x: 376, endPoint y: 237, distance: 16.5
click at [379, 221] on button "Please select..." at bounding box center [426, 228] width 302 height 26
click at [338, 280] on div "No" at bounding box center [425, 283] width 281 height 15
click at [360, 305] on button "Please select..." at bounding box center [426, 302] width 302 height 26
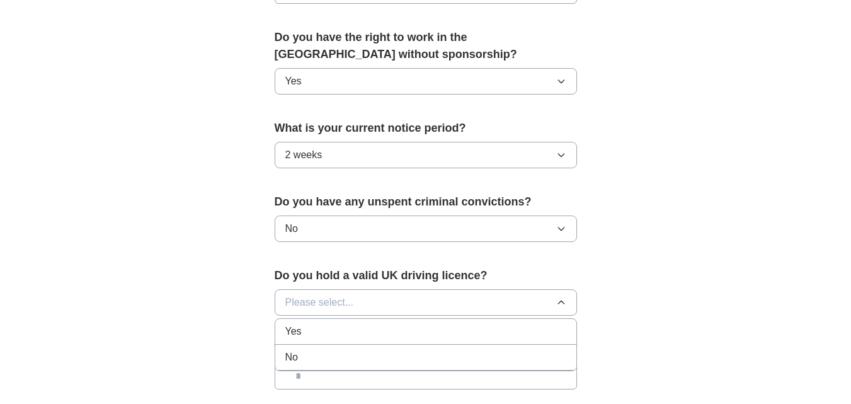
click at [321, 331] on div "Yes" at bounding box center [425, 331] width 281 height 15
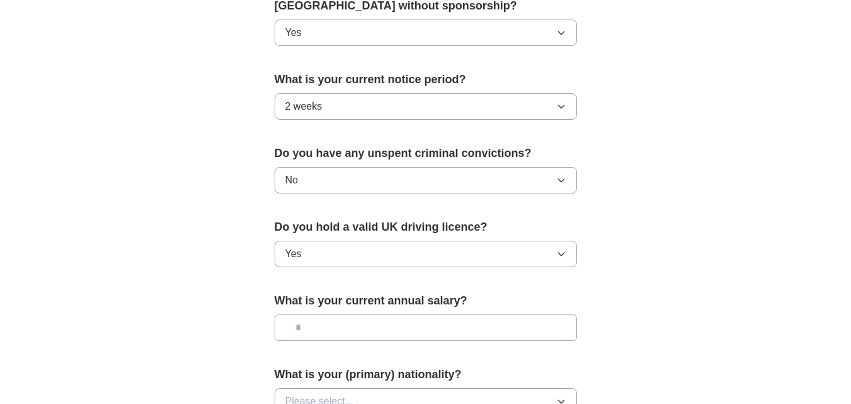
scroll to position [756, 0]
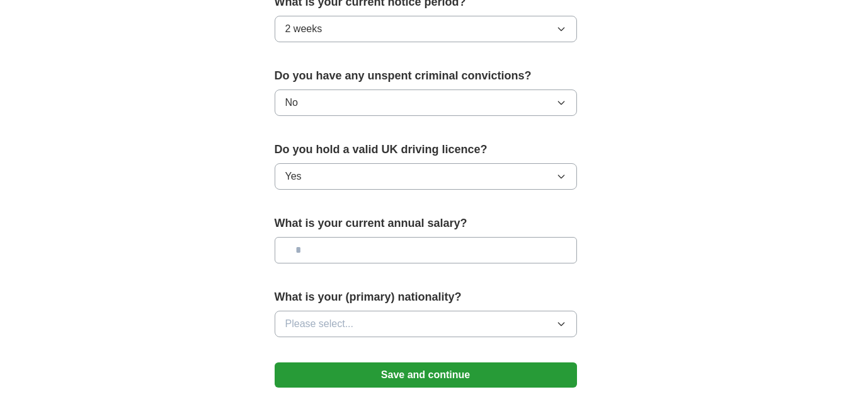
click at [371, 248] on input "text" at bounding box center [426, 250] width 302 height 26
type input "*******"
click at [371, 323] on button "Please select..." at bounding box center [426, 324] width 302 height 26
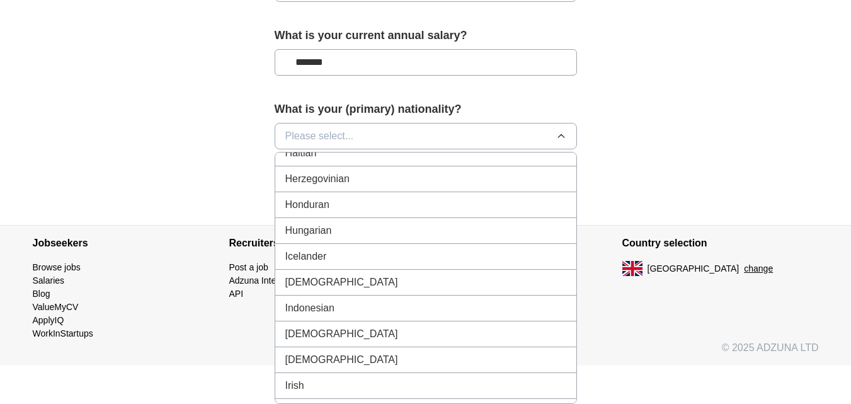
scroll to position [1953, 0]
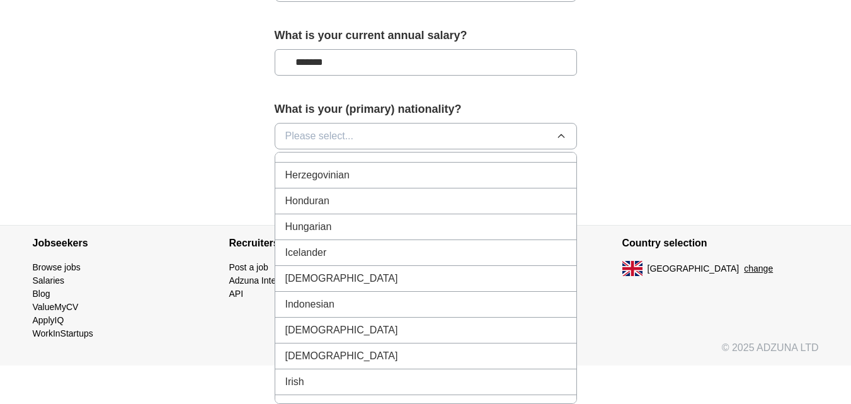
click at [332, 331] on div "[DEMOGRAPHIC_DATA]" at bounding box center [425, 330] width 281 height 15
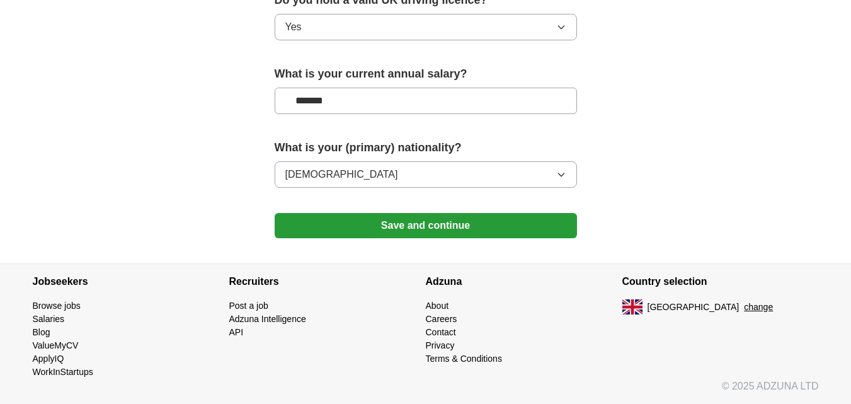
click at [434, 232] on button "Save and continue" at bounding box center [426, 225] width 302 height 25
